Goal: Task Accomplishment & Management: Manage account settings

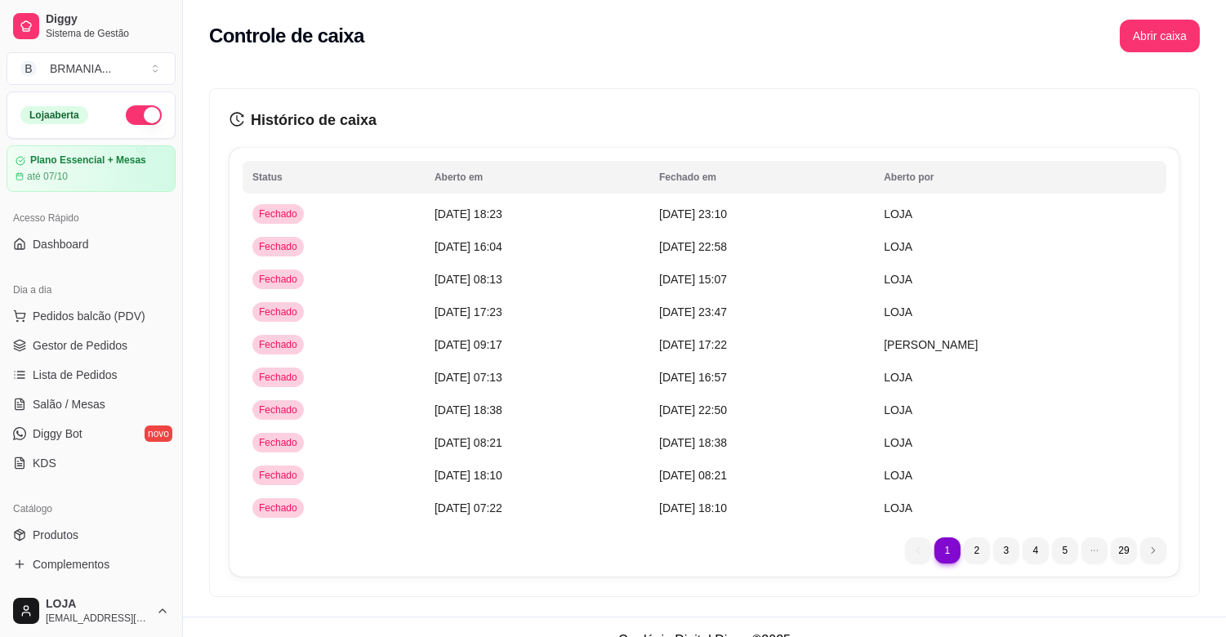
scroll to position [472, 0]
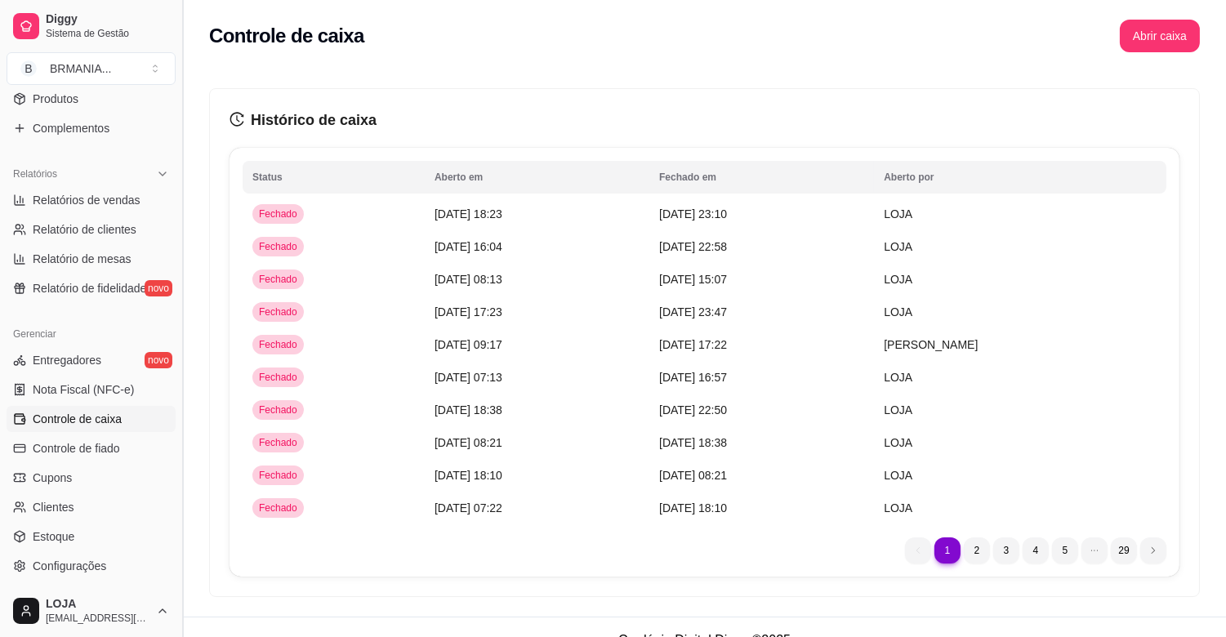
click at [176, 96] on button "Toggle Sidebar" at bounding box center [182, 318] width 13 height 637
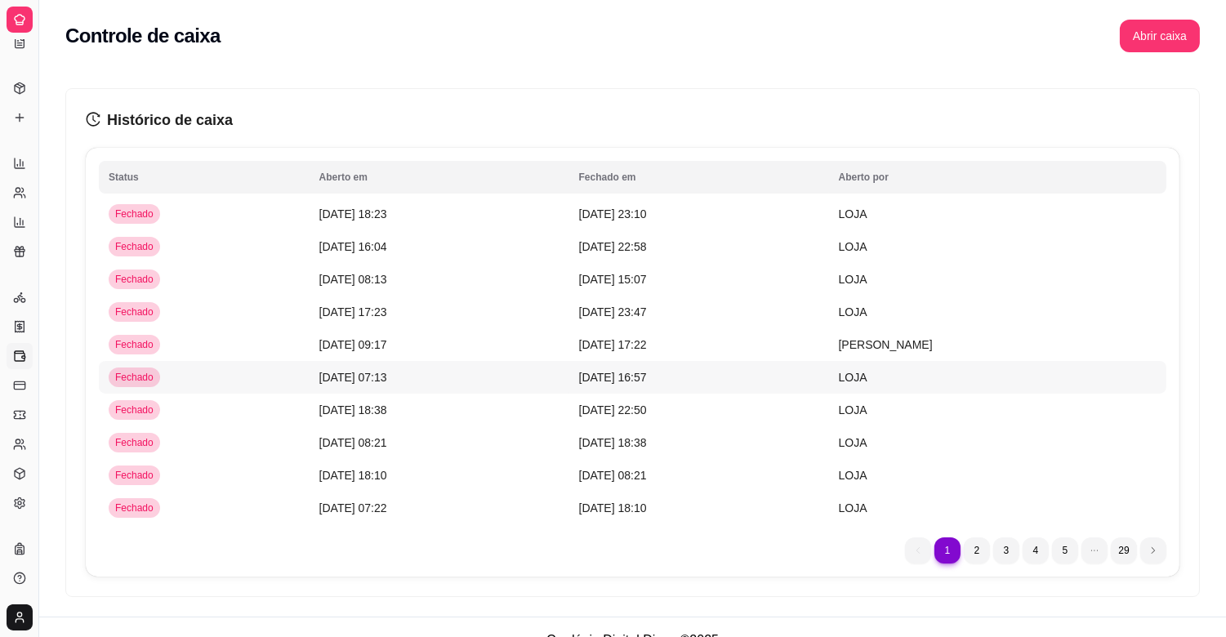
scroll to position [208, 0]
click at [42, 190] on button "Toggle Sidebar" at bounding box center [38, 318] width 13 height 637
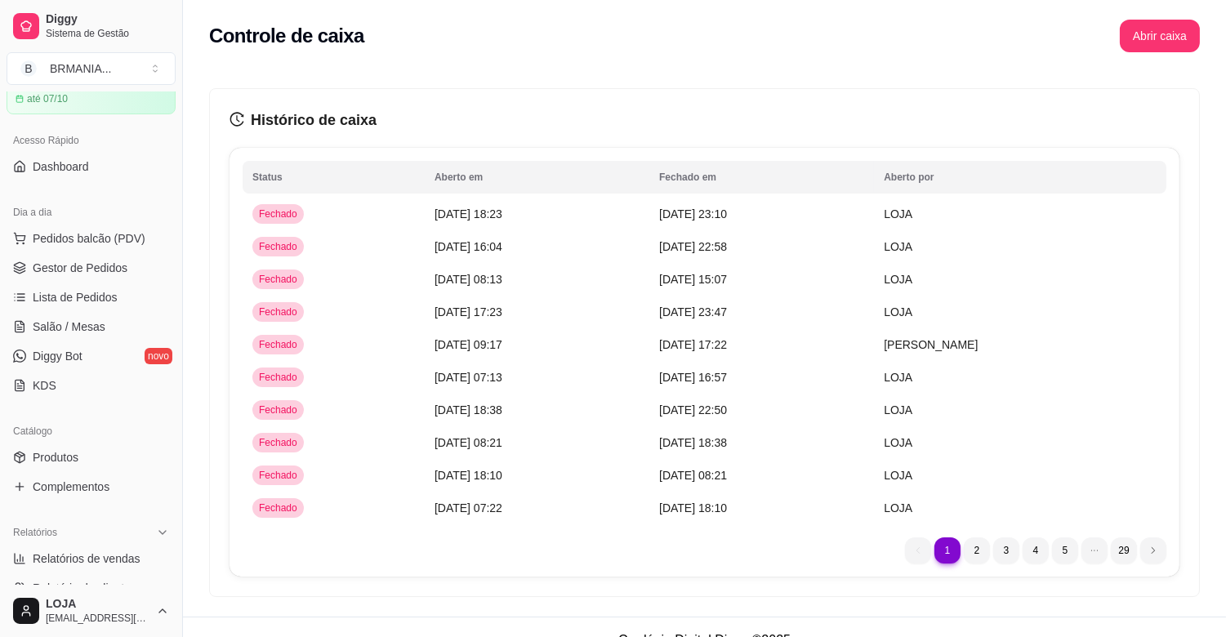
scroll to position [0, 0]
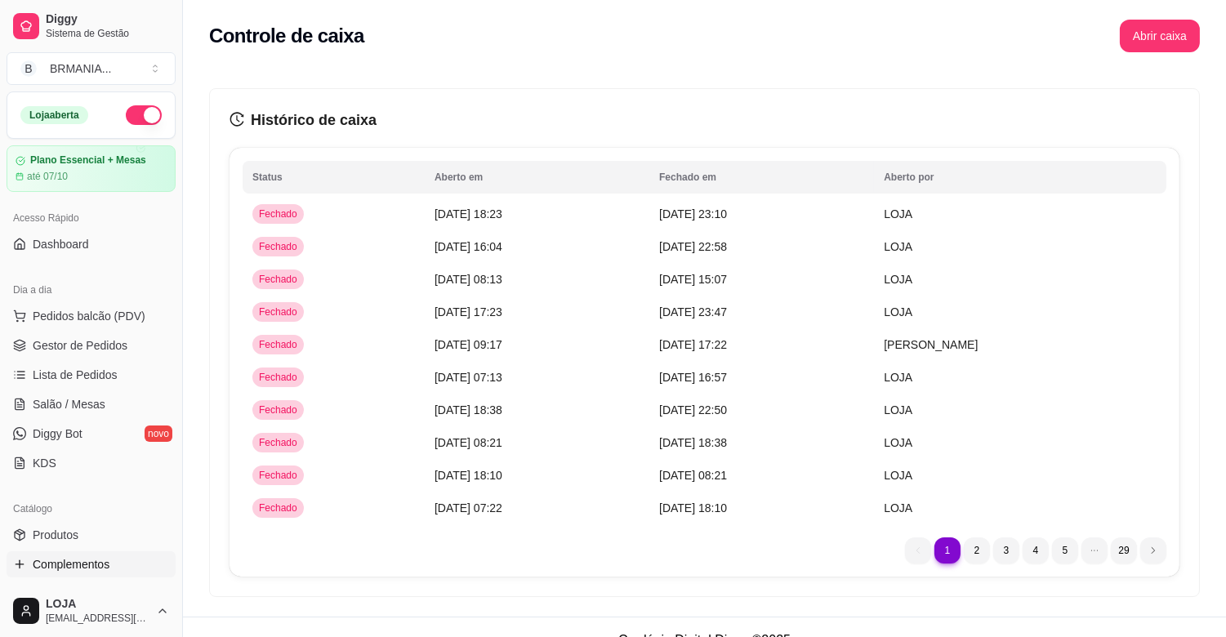
click at [100, 564] on span "Complementos" at bounding box center [71, 564] width 77 height 16
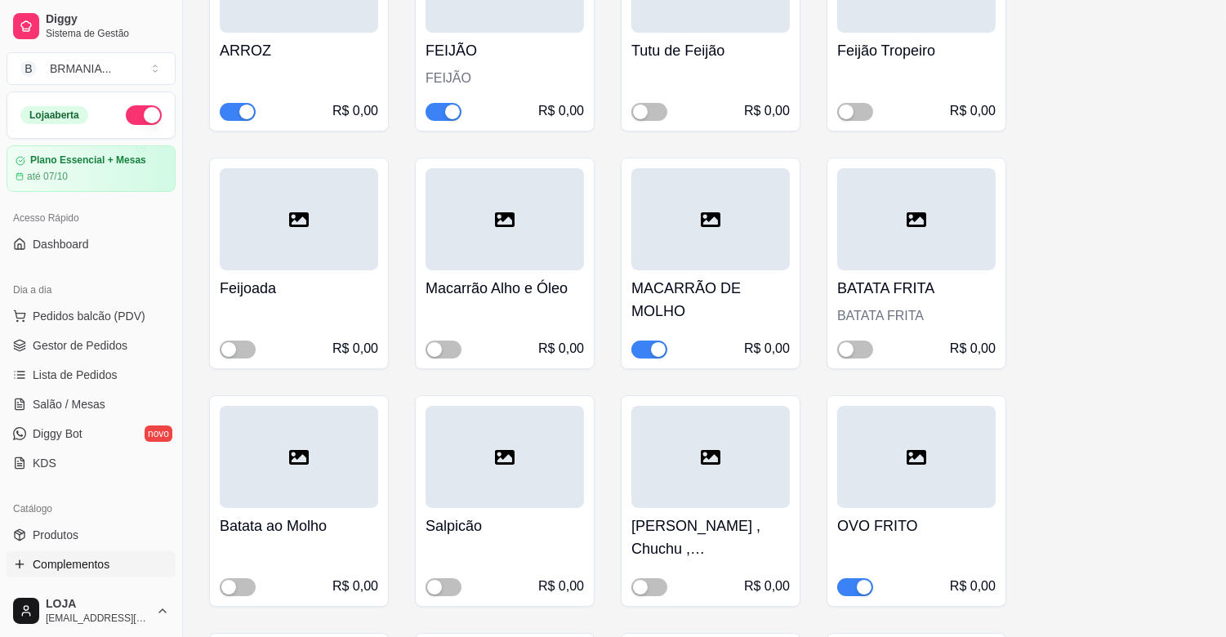
scroll to position [524, 0]
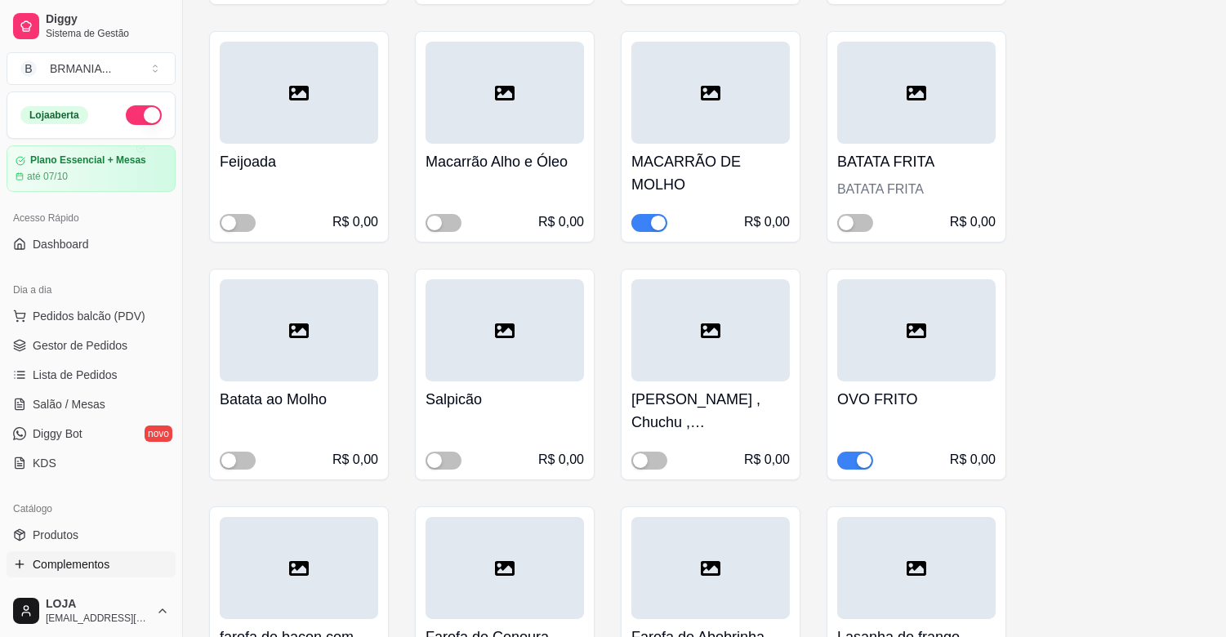
click at [657, 219] on div "button" at bounding box center [658, 223] width 15 height 15
click at [229, 463] on div "button" at bounding box center [228, 460] width 15 height 15
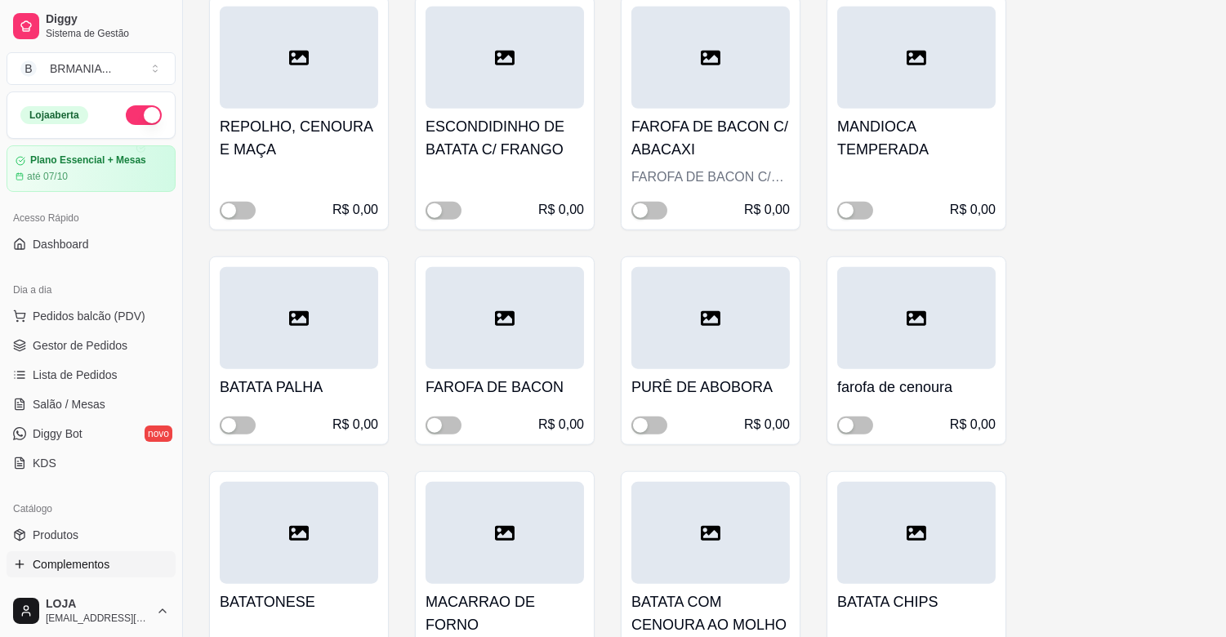
scroll to position [2773, 0]
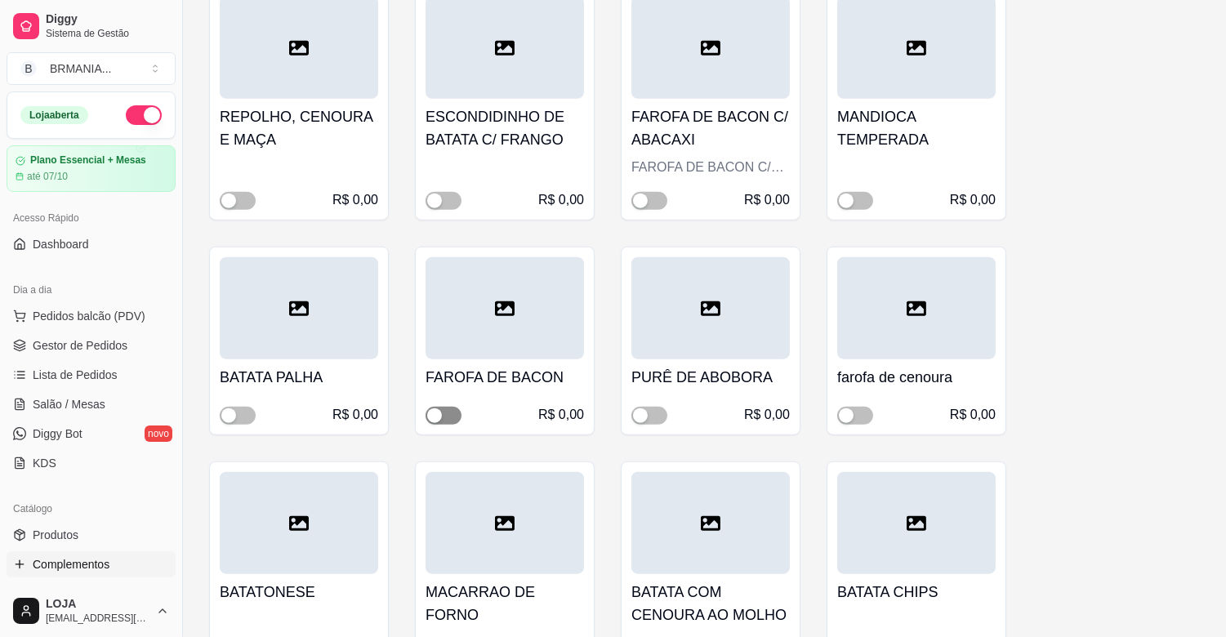
click at [434, 408] on div "button" at bounding box center [434, 415] width 15 height 15
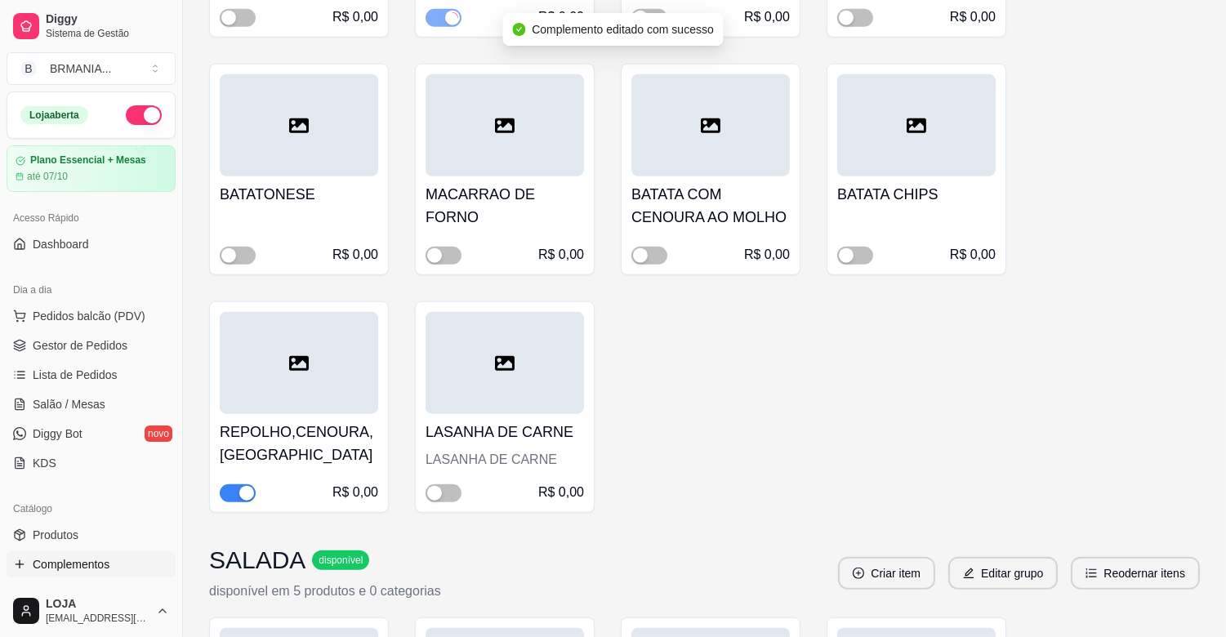
scroll to position [3191, 0]
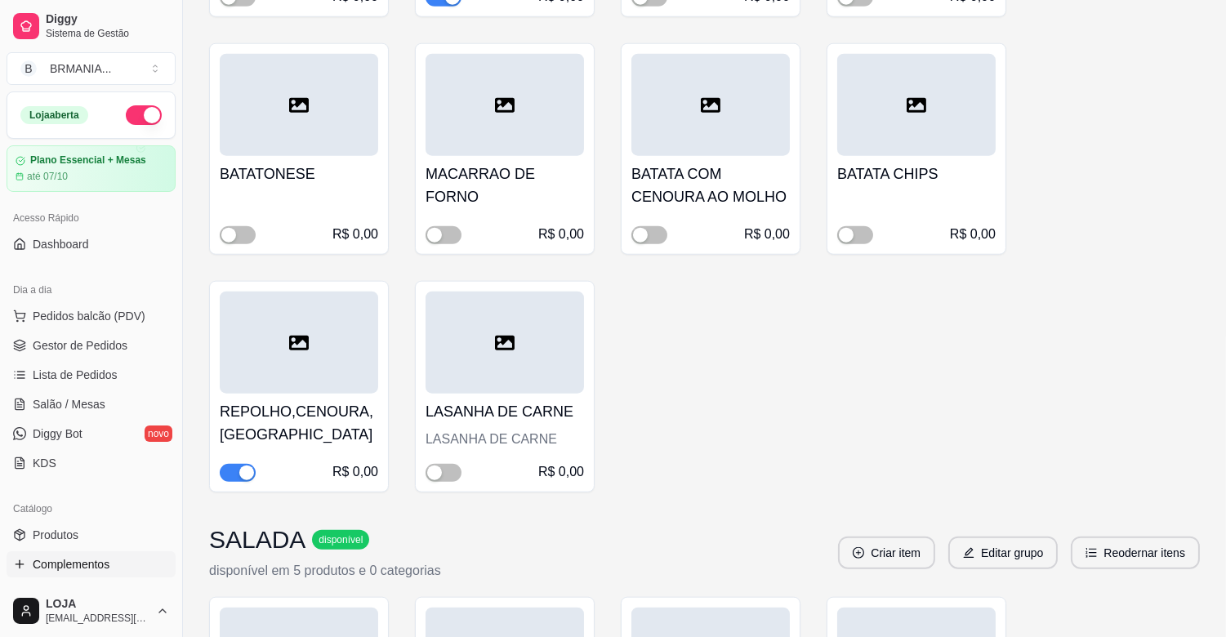
click at [242, 466] on div "button" at bounding box center [246, 473] width 15 height 15
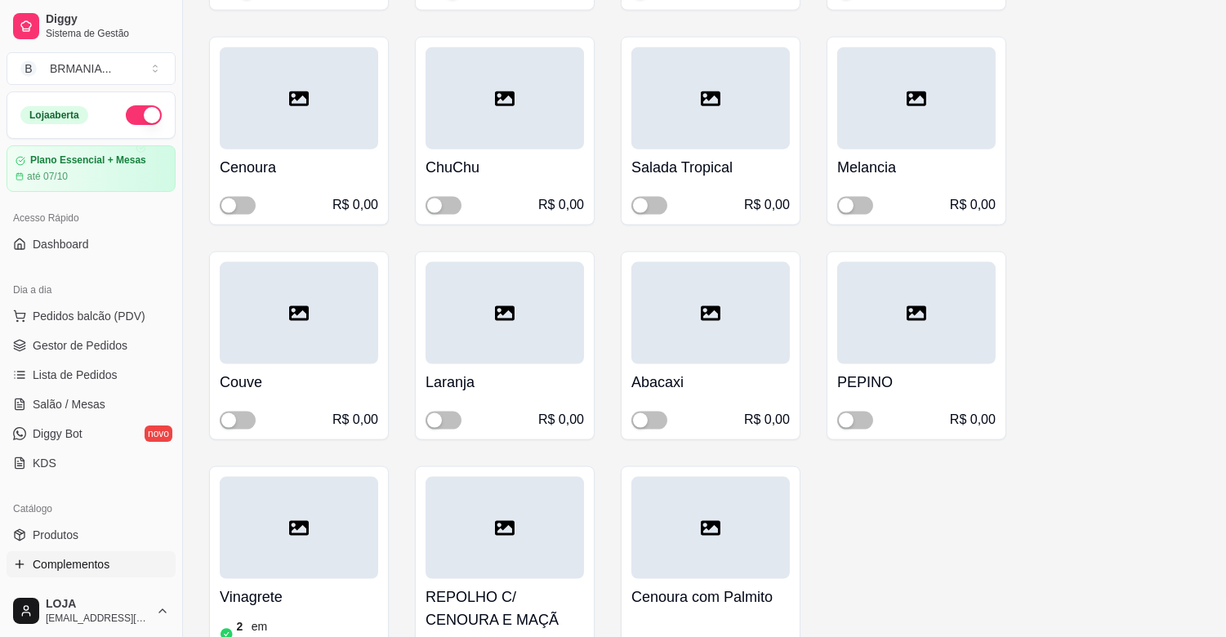
scroll to position [3987, 0]
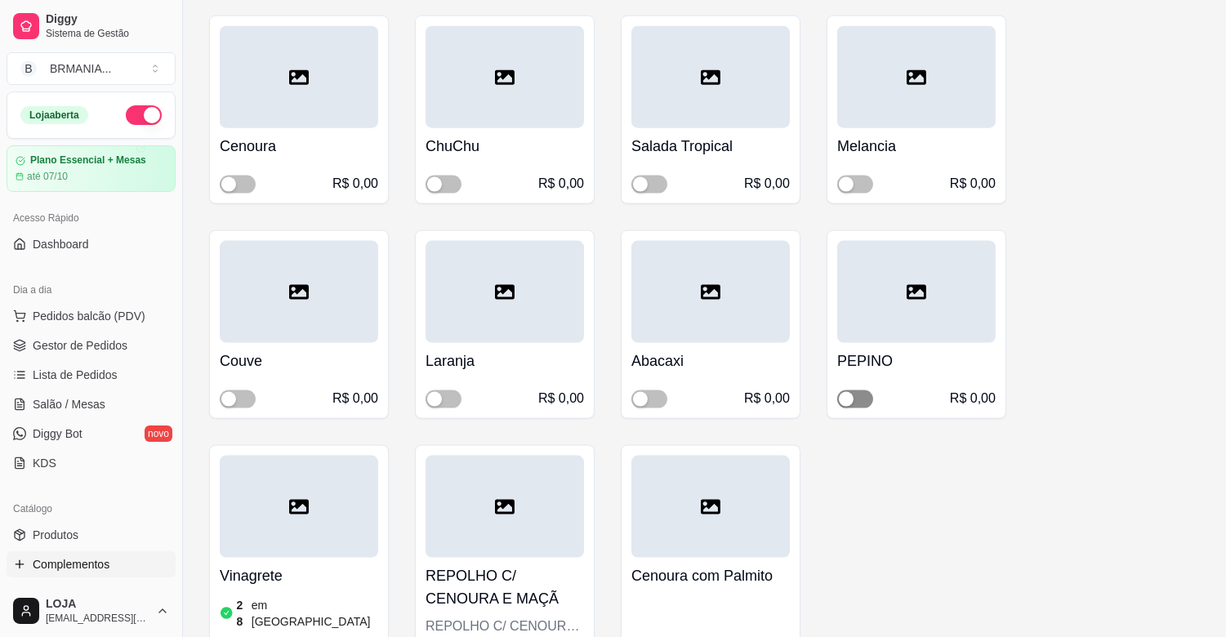
click at [849, 392] on div "button" at bounding box center [846, 399] width 15 height 15
